Goal: Register for event/course

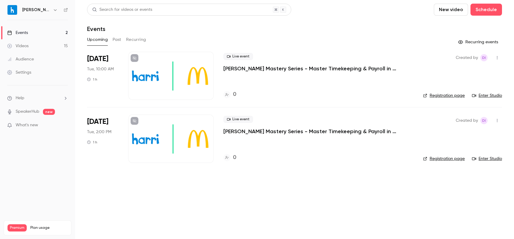
click at [356, 68] on p "McDonald's Mastery Series - Master Timekeeping & Payroll in Harri_September" at bounding box center [313, 68] width 180 height 7
click at [278, 134] on p "McDonald's Mastery Series - Master Timekeeping & Payroll in Harri_September" at bounding box center [313, 131] width 180 height 7
click at [260, 68] on p "McDonald's Mastery Series - Master Timekeeping & Payroll in Harri_September" at bounding box center [313, 68] width 180 height 7
